Goal: Transaction & Acquisition: Purchase product/service

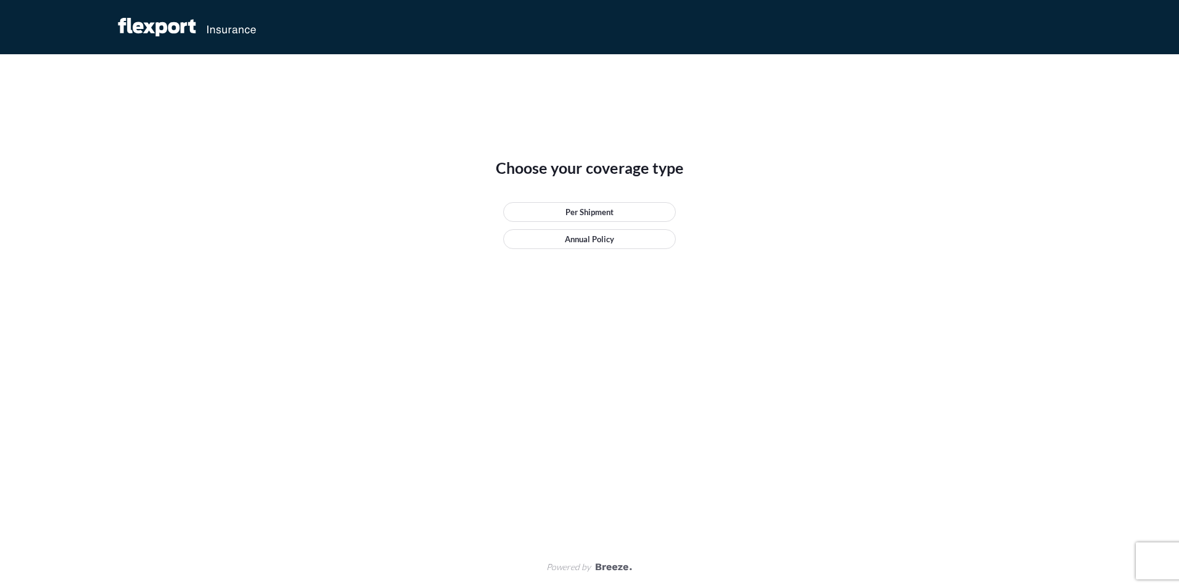
click at [178, 385] on div "Choose your coverage type Per Shipment Annual Policy Powered by" at bounding box center [589, 294] width 1179 height 588
